Goal: Check status

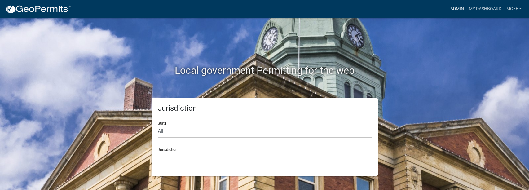
click at [458, 7] on link "Admin" at bounding box center [456, 9] width 19 height 12
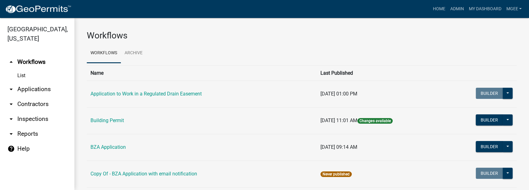
drag, startPoint x: 33, startPoint y: 79, endPoint x: 239, endPoint y: 24, distance: 212.8
click at [33, 82] on link "arrow_drop_down Applications" at bounding box center [37, 89] width 74 height 15
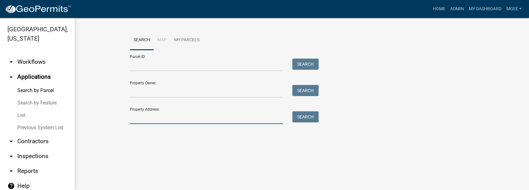
drag, startPoint x: 159, startPoint y: 119, endPoint x: 193, endPoint y: 116, distance: 33.9
click at [159, 119] on input "Property Address:" at bounding box center [206, 117] width 153 height 13
click at [25, 109] on link "List" at bounding box center [37, 115] width 74 height 12
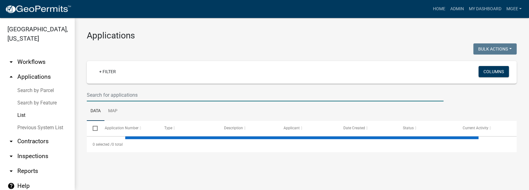
click at [123, 93] on input "text" at bounding box center [265, 95] width 357 height 13
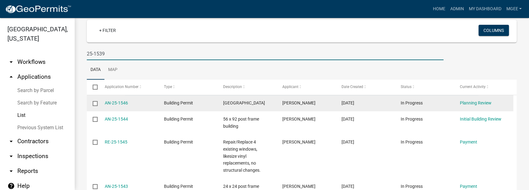
scroll to position [21, 0]
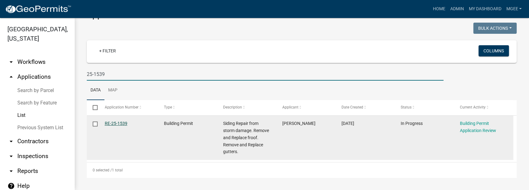
type input "25-1539"
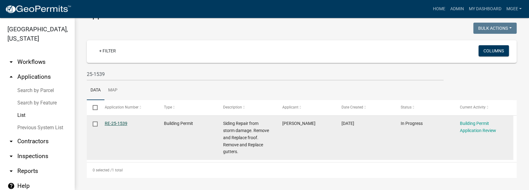
click at [112, 124] on link "RE-25-1539" at bounding box center [116, 123] width 23 height 5
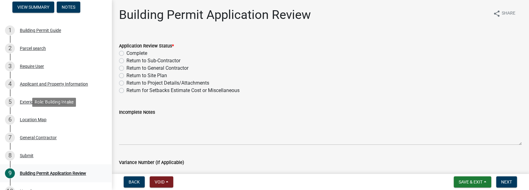
scroll to position [101, 0]
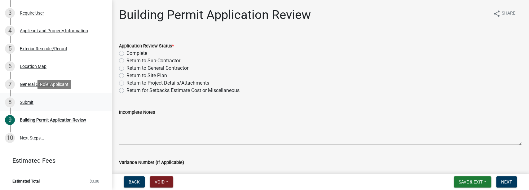
click at [29, 101] on div "Submit" at bounding box center [27, 102] width 14 height 4
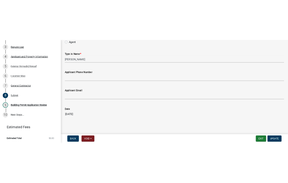
scroll to position [183, 0]
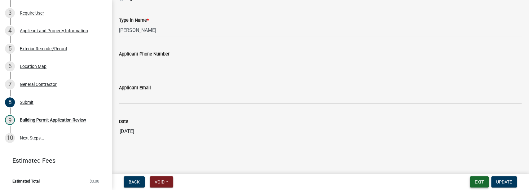
click at [477, 182] on button "Exit" at bounding box center [479, 181] width 19 height 11
